Goal: Information Seeking & Learning: Learn about a topic

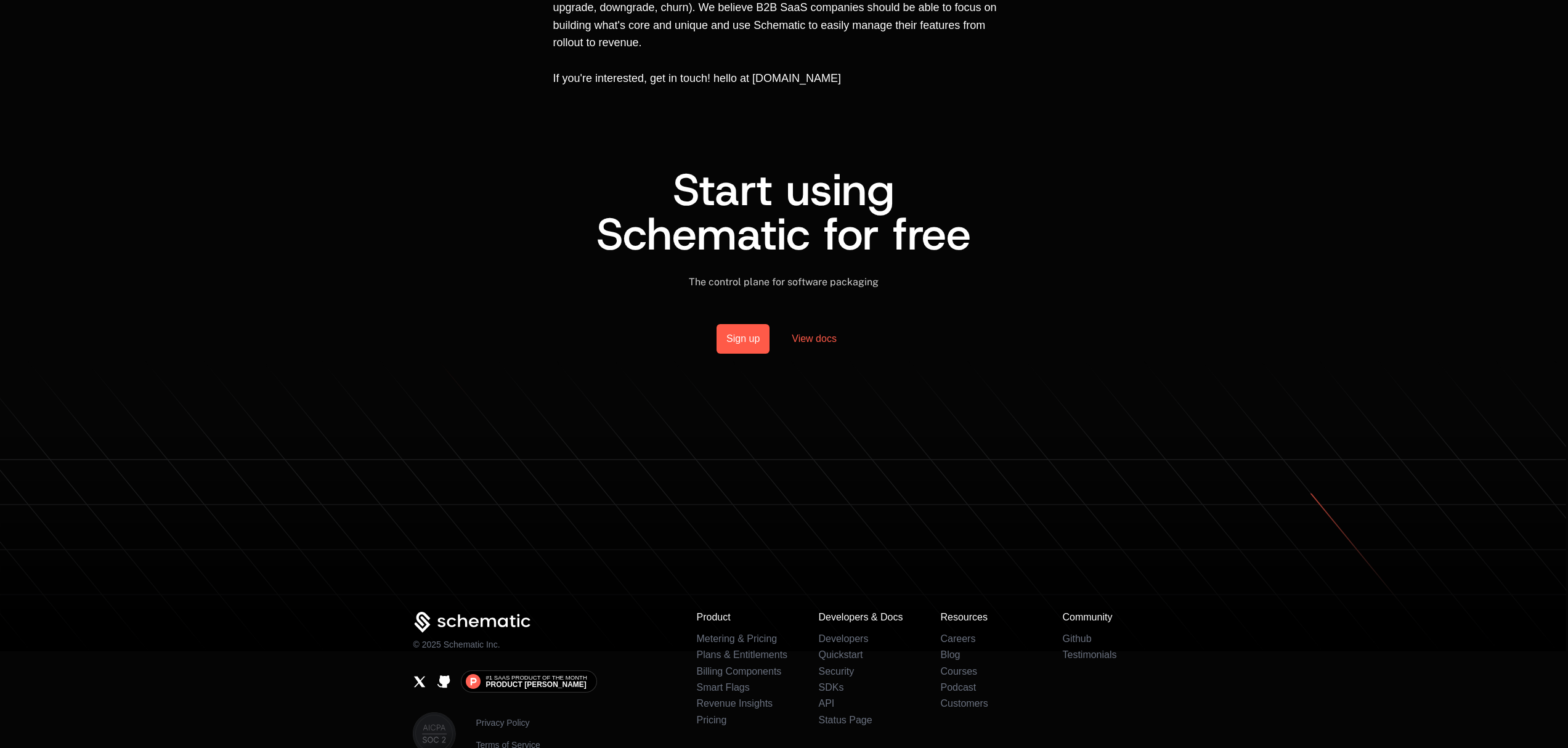
scroll to position [868, 0]
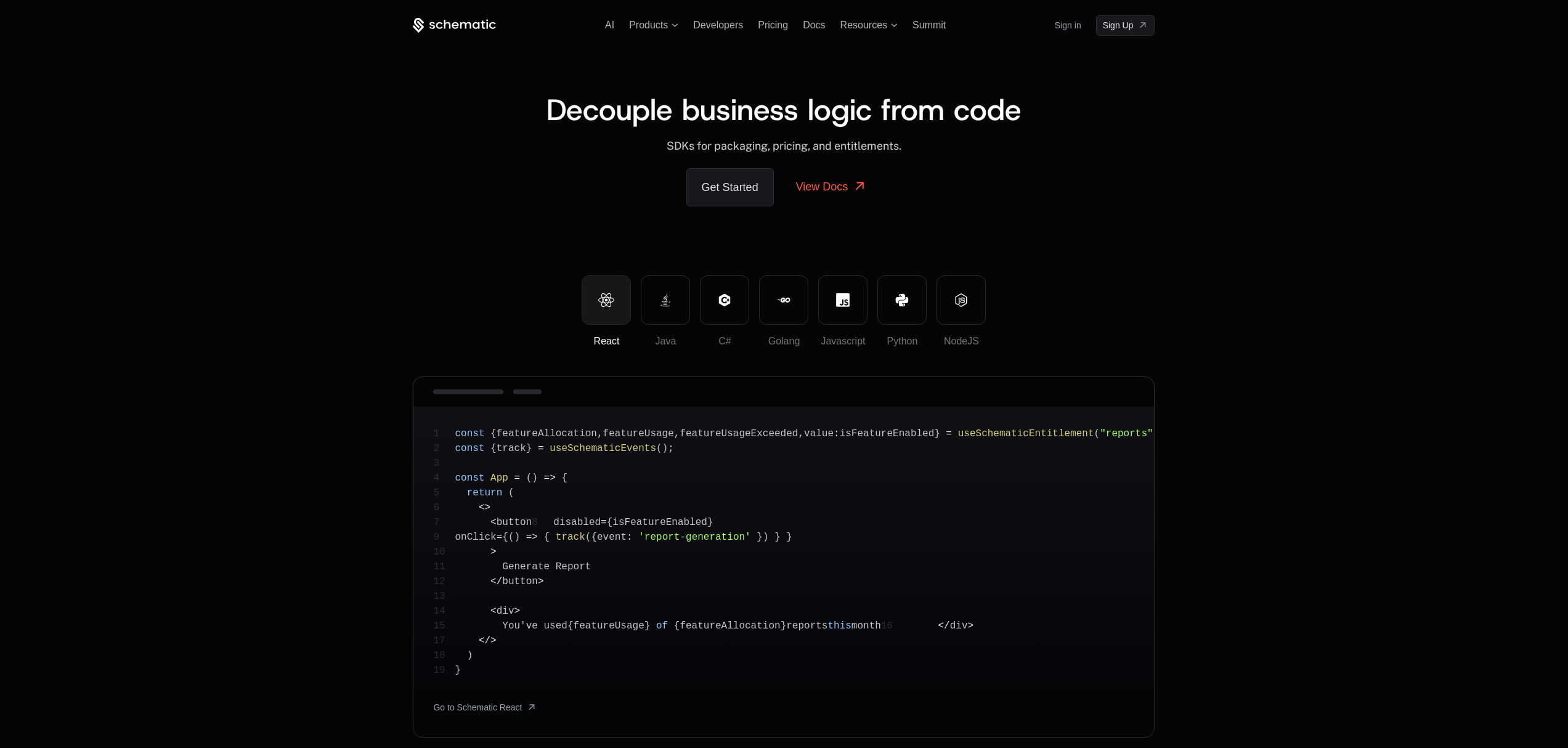
click at [497, 222] on div "Decouple business logic from code ﻿ SDKs for packaging, pricing, and entitlemen…" at bounding box center [784, 155] width 742 height 240
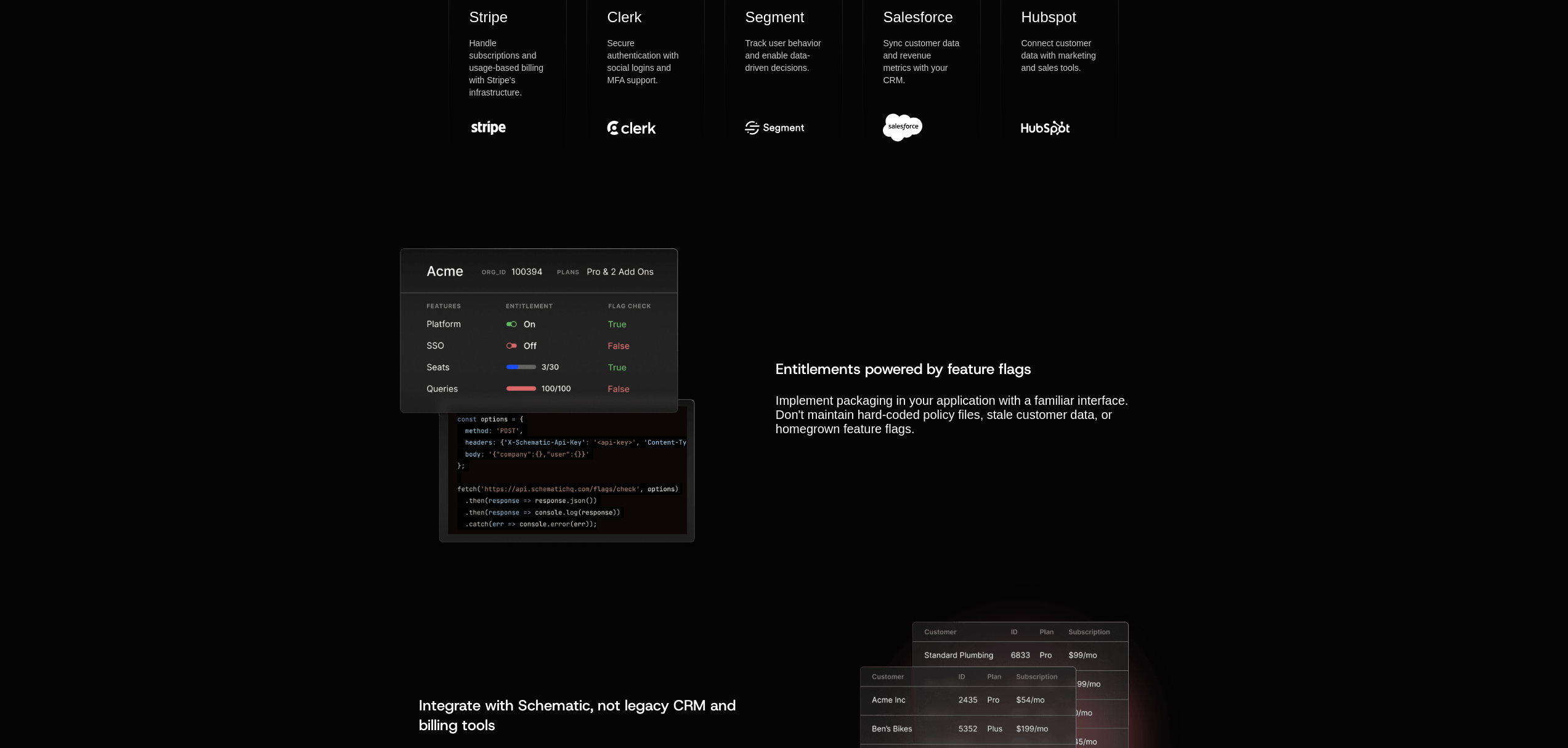
scroll to position [4131, 0]
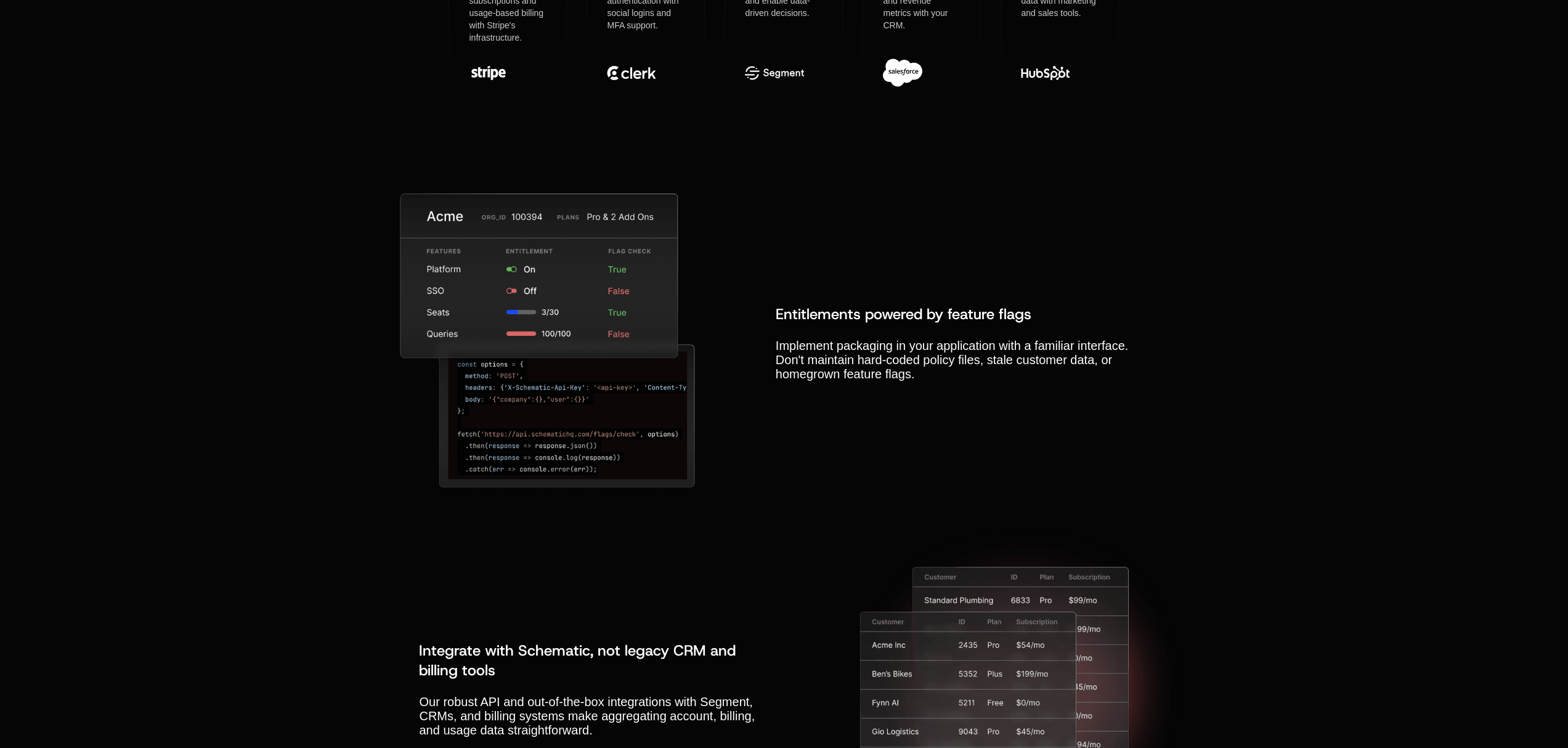
drag, startPoint x: 625, startPoint y: 737, endPoint x: 497, endPoint y: 264, distance: 490.0
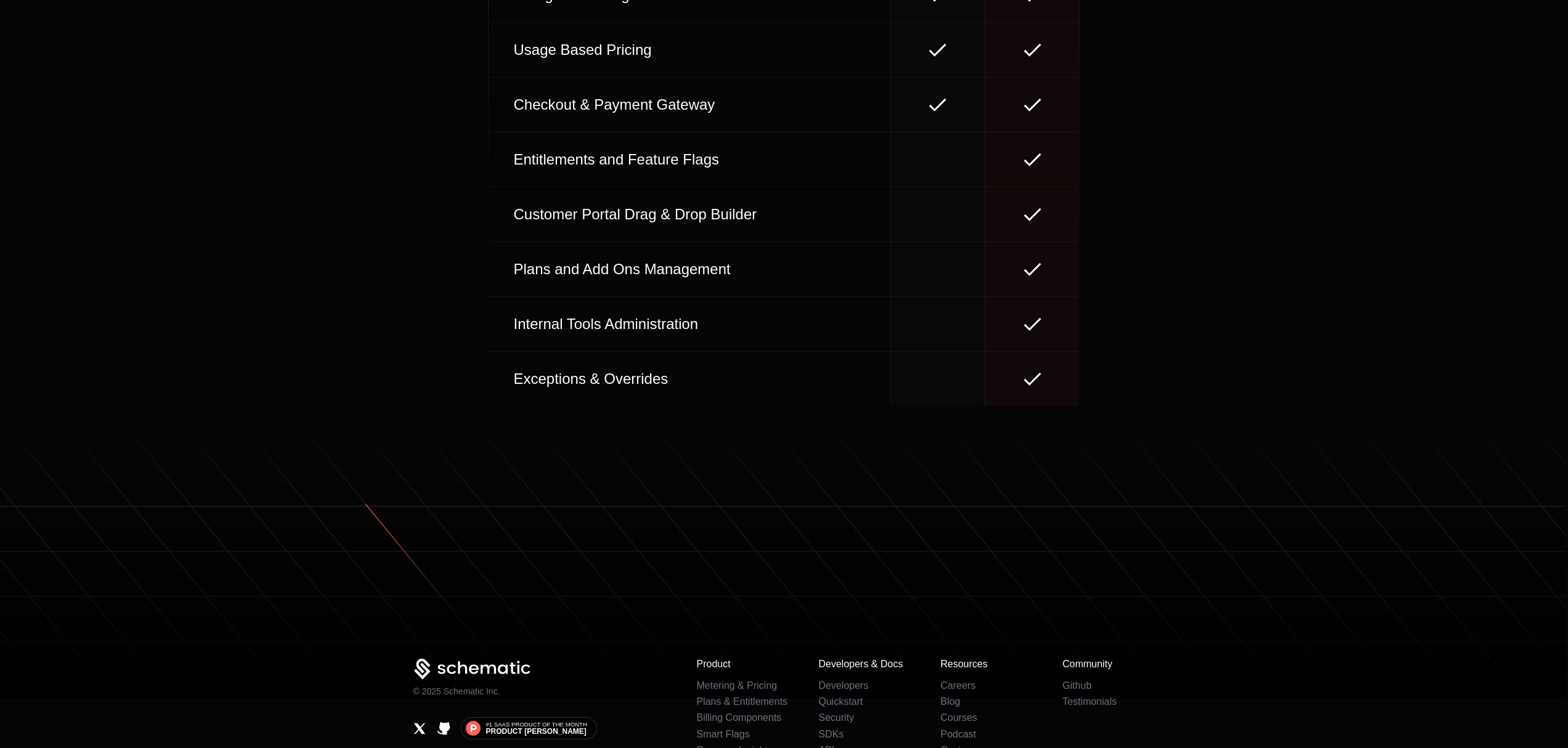
scroll to position [5655, 0]
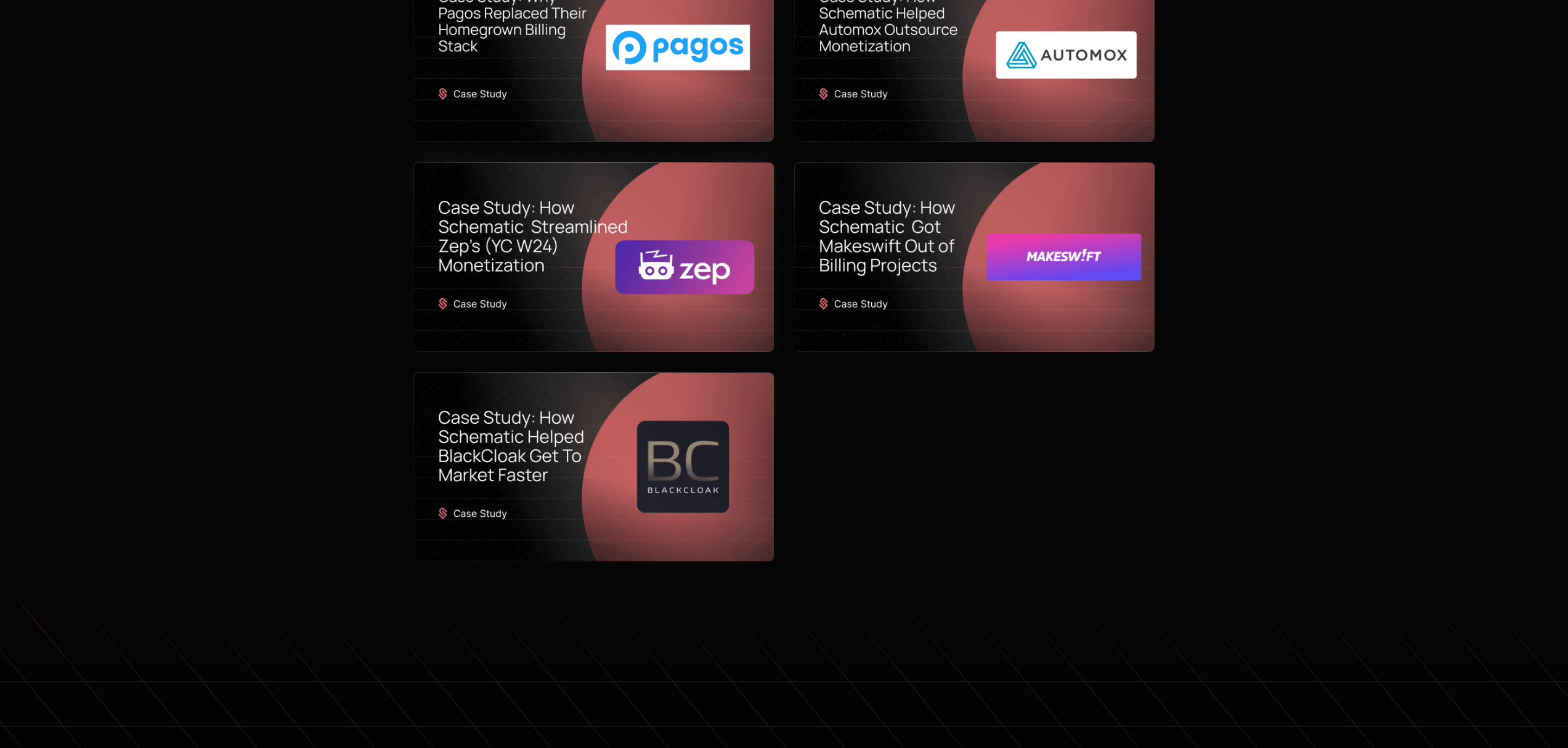
scroll to position [819, 0]
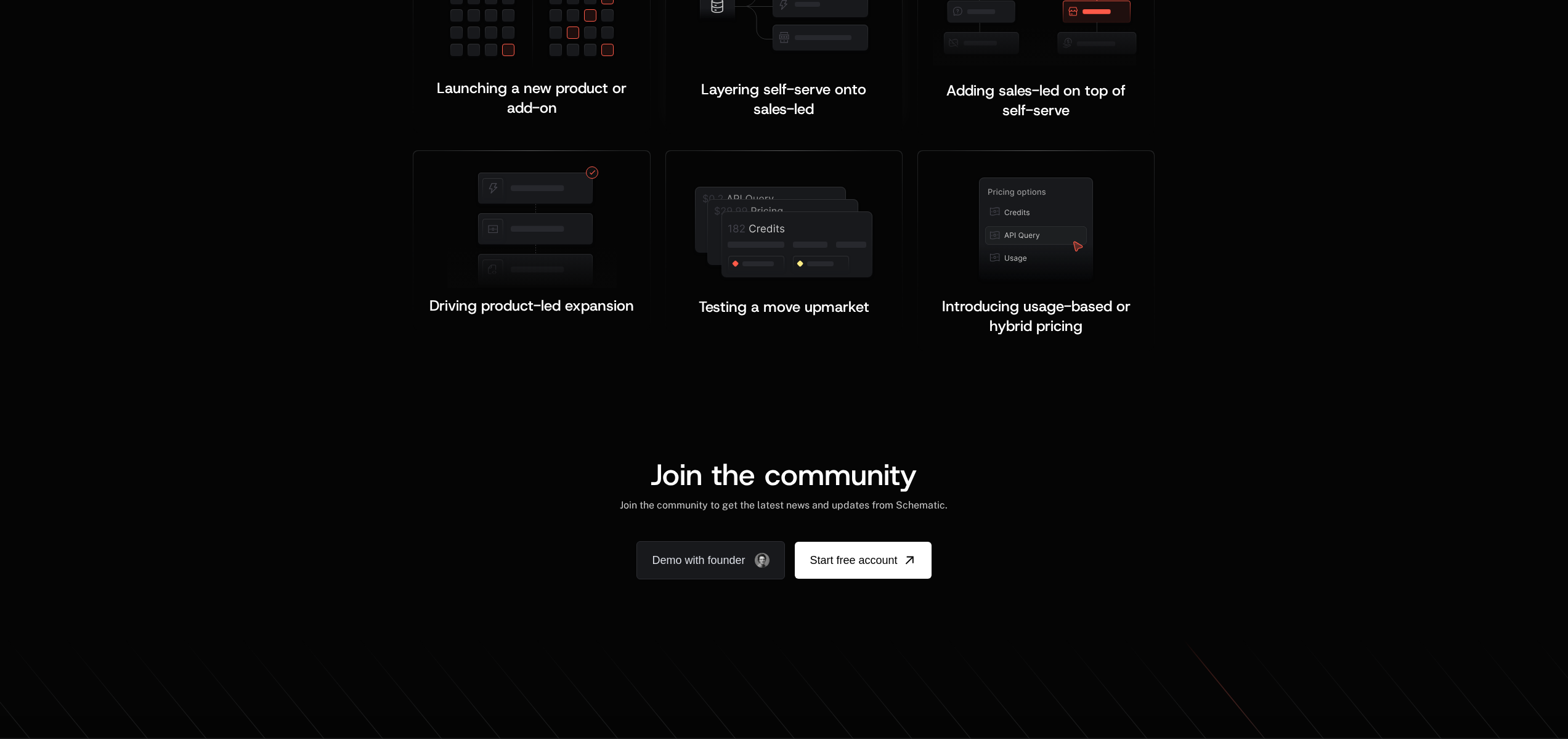
scroll to position [1991, 0]
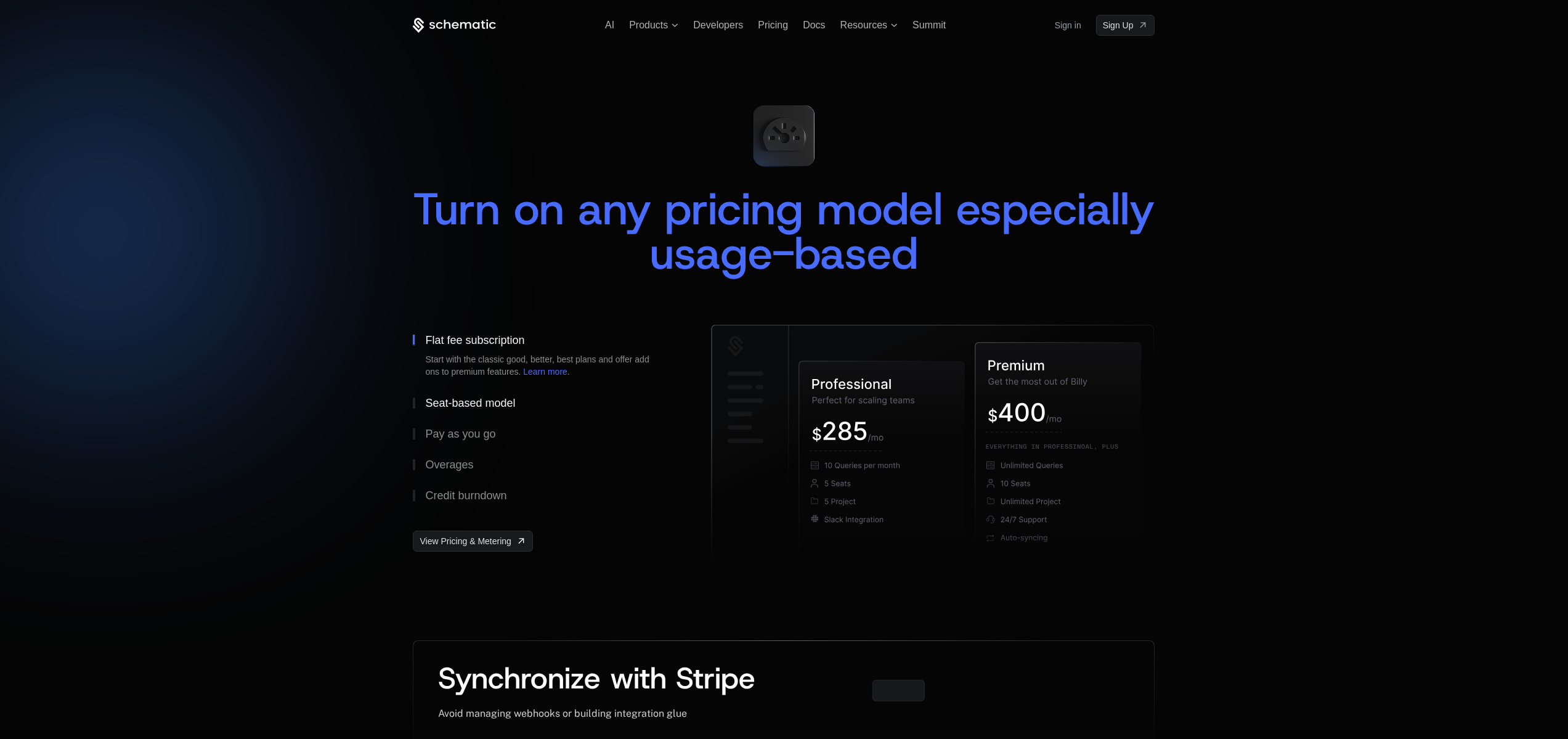
click at [448, 402] on div "Seat-based model" at bounding box center [470, 403] width 90 height 11
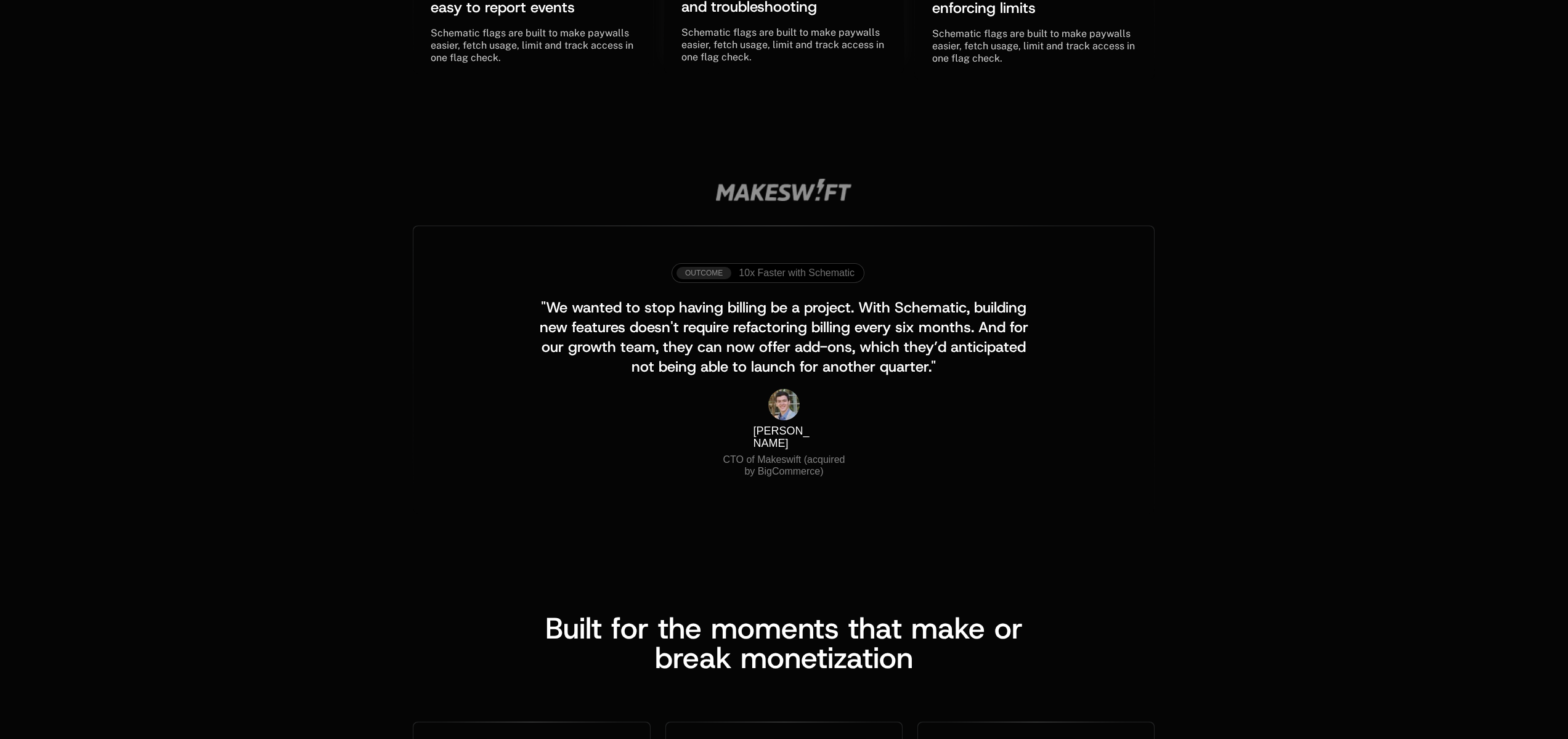
scroll to position [1144, 0]
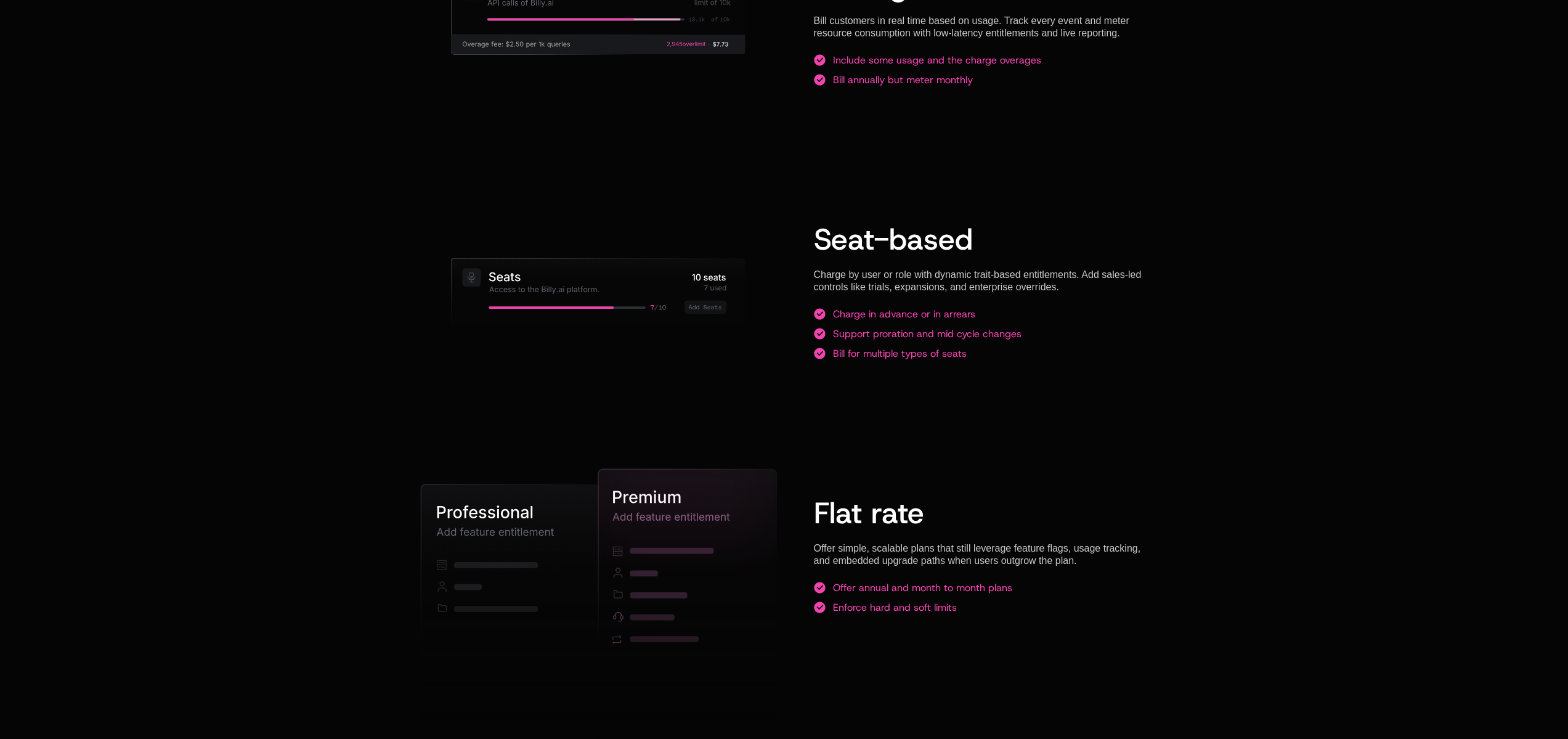
scroll to position [1942, 0]
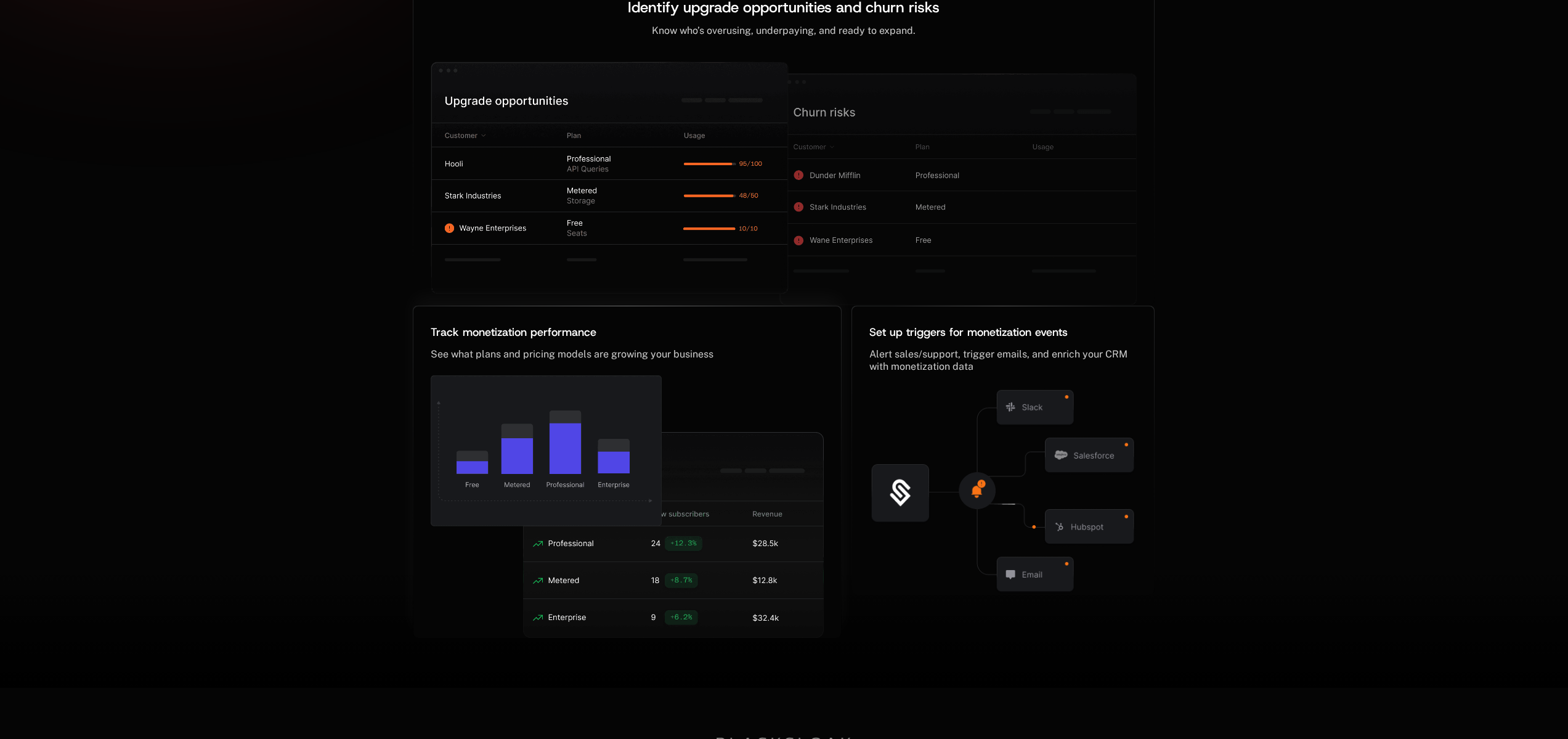
scroll to position [719, 0]
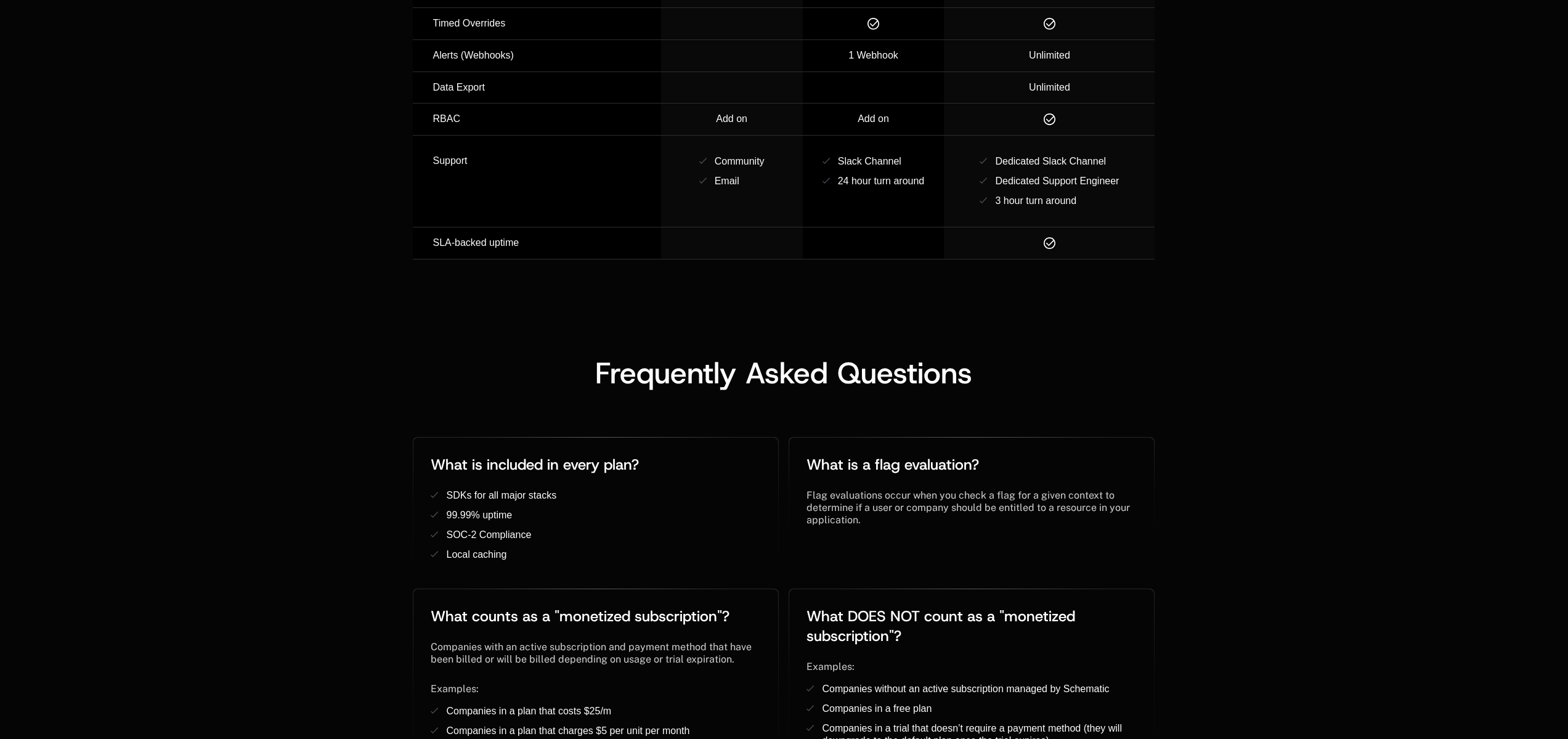
scroll to position [1991, 0]
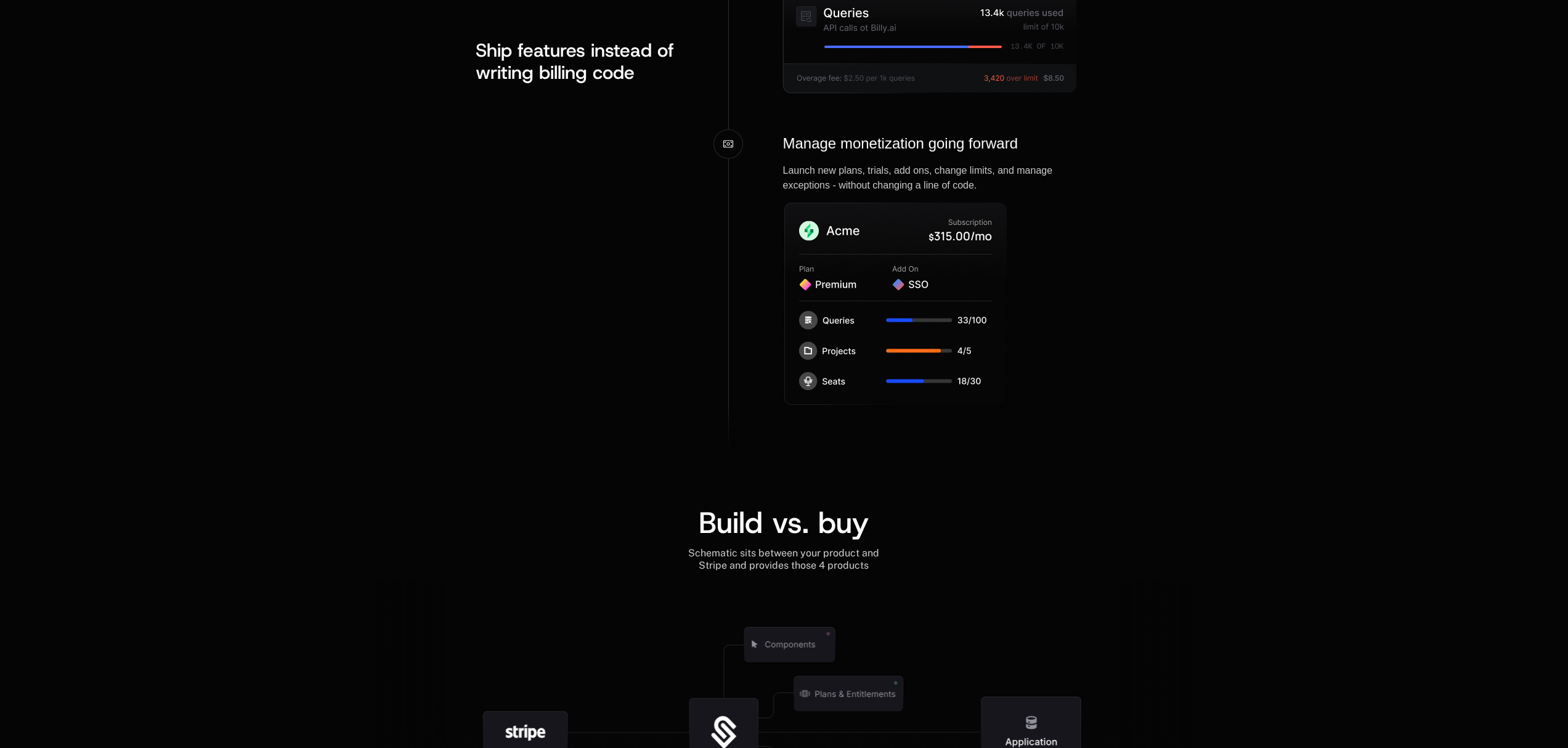
scroll to position [2392, 0]
